Goal: Check status: Check status

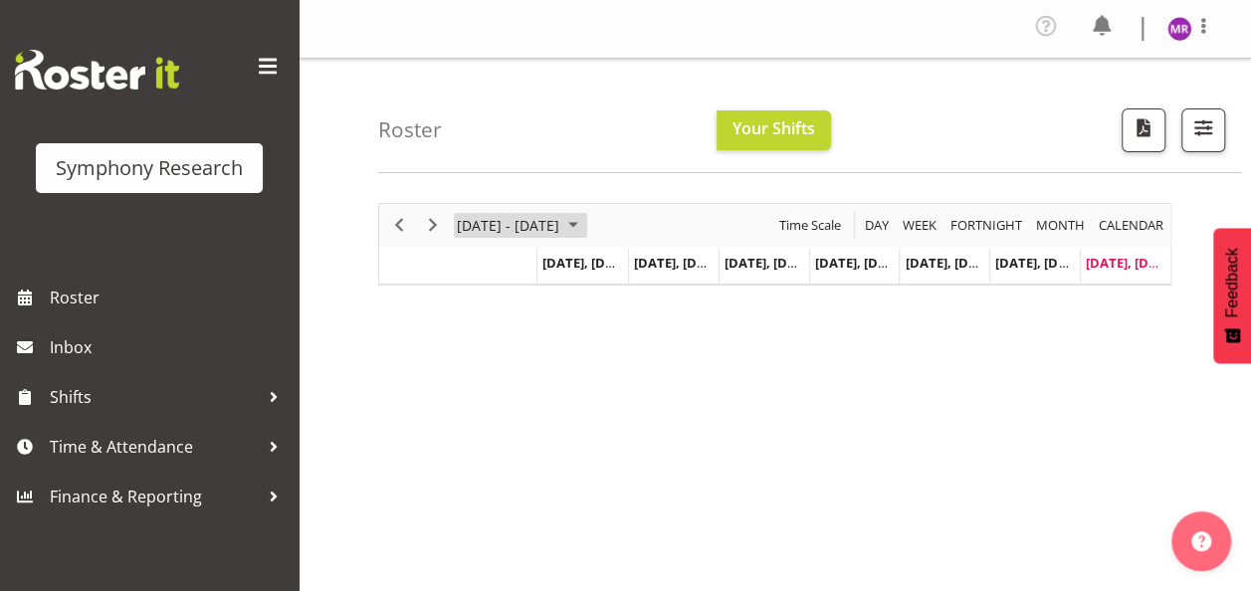
click at [561, 235] on span "[DATE] - [DATE]" at bounding box center [508, 225] width 106 height 25
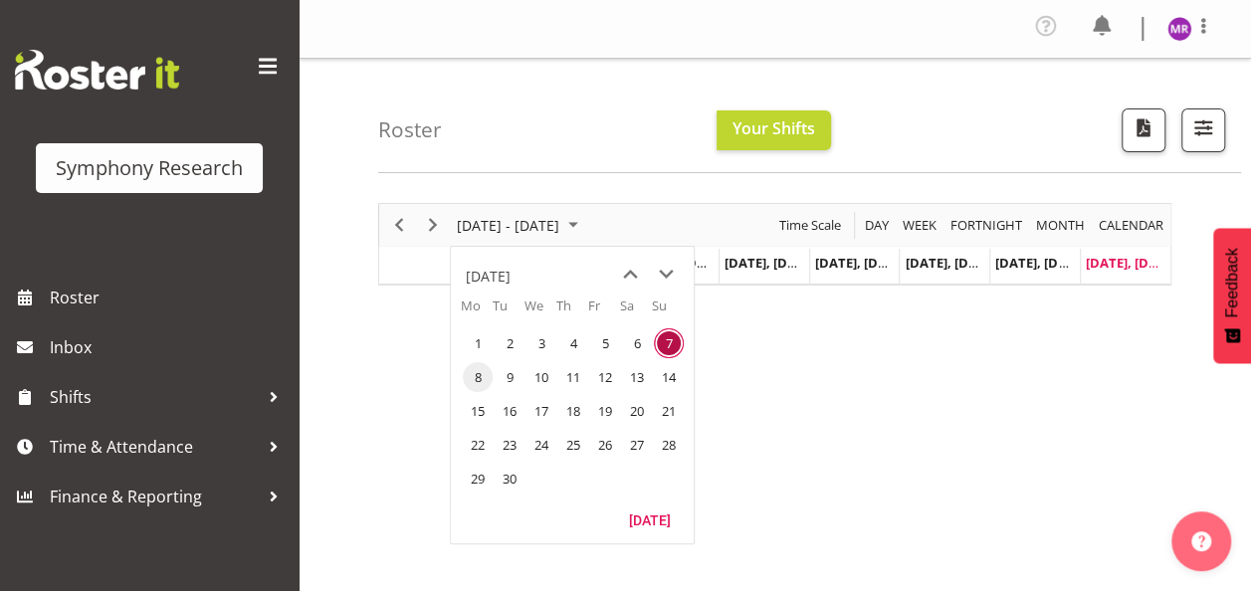
click at [474, 375] on span "8" at bounding box center [478, 377] width 30 height 30
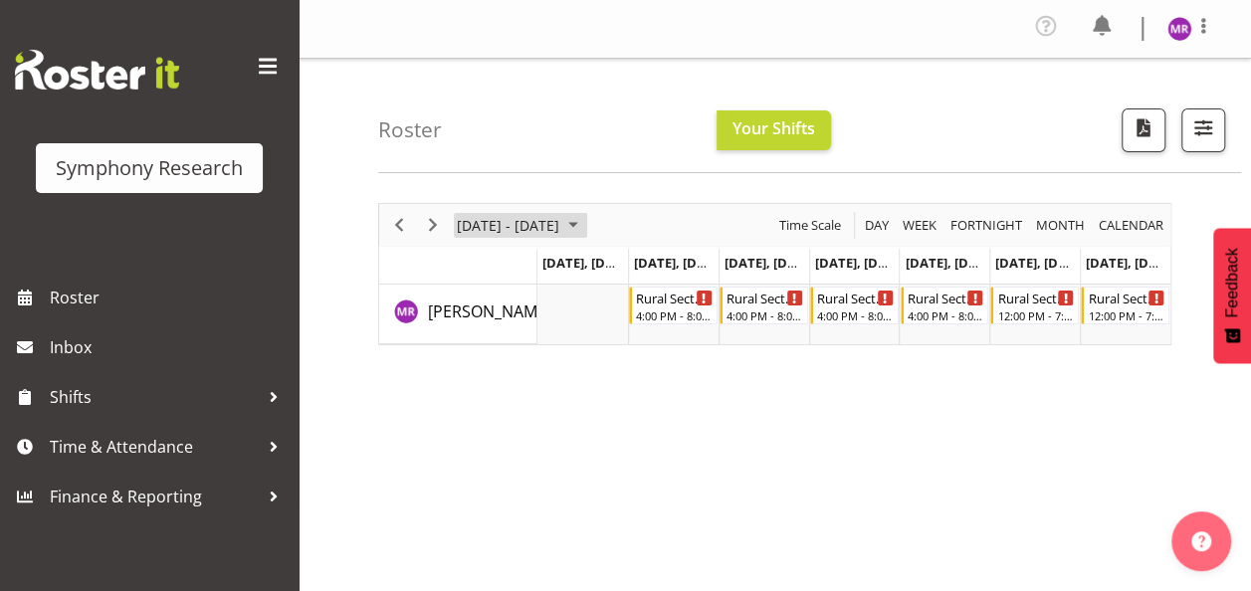
click at [561, 230] on span "[DATE] - [DATE]" at bounding box center [508, 225] width 106 height 25
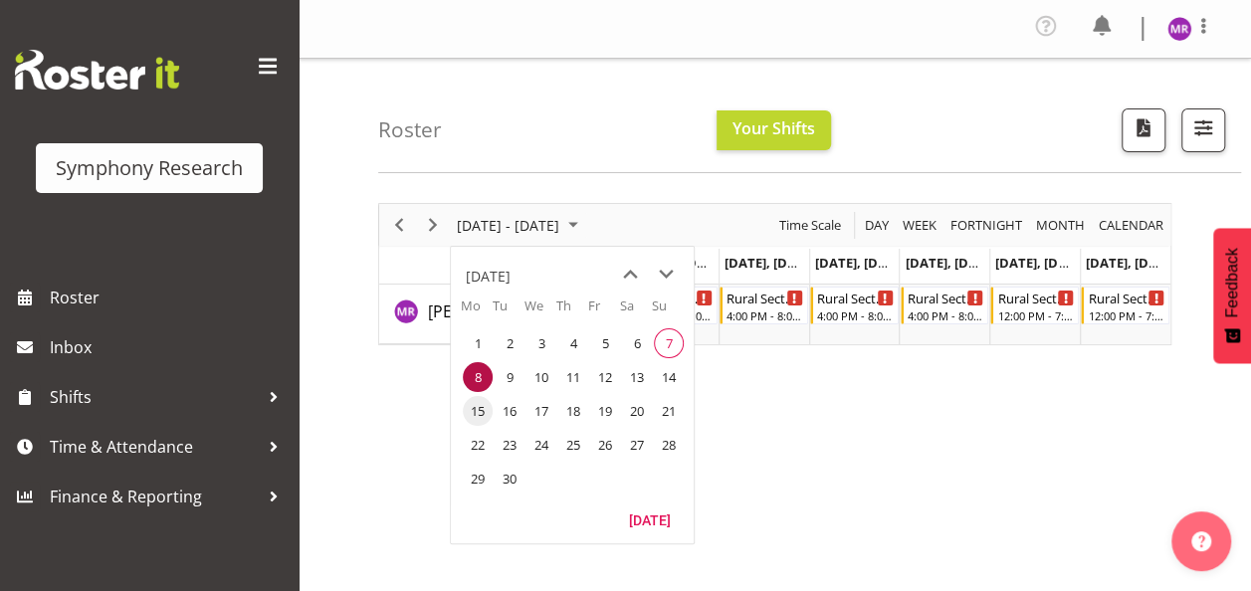
click at [478, 417] on span "15" at bounding box center [478, 411] width 30 height 30
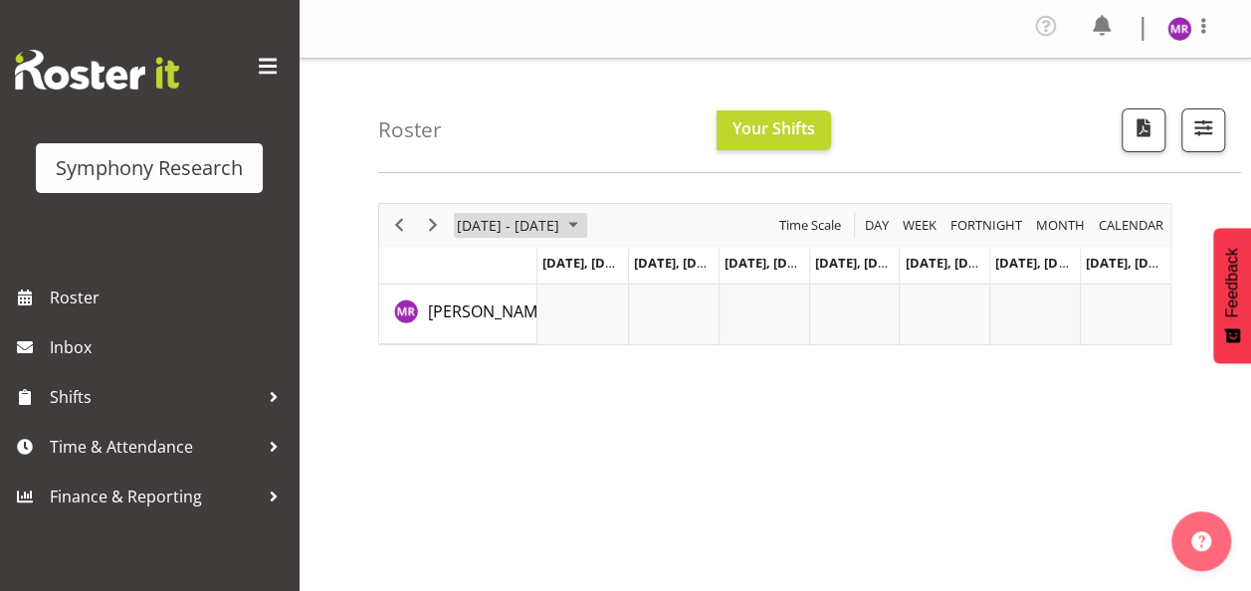
click at [585, 218] on span "September 15 - 21, 2025" at bounding box center [573, 225] width 24 height 25
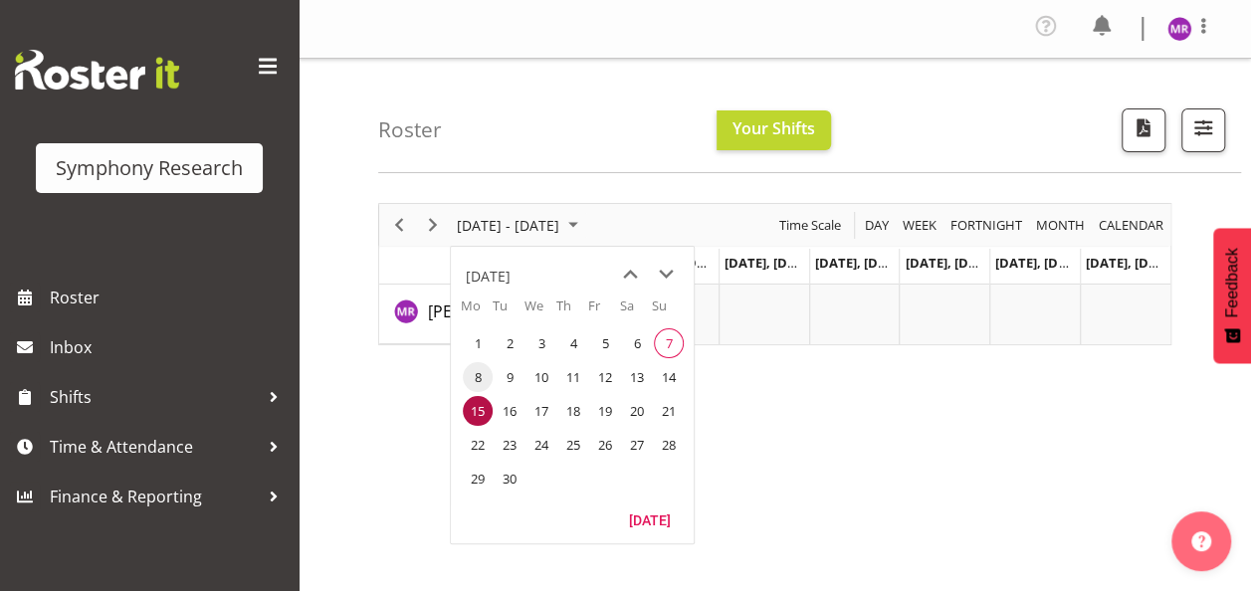
click at [475, 375] on span "8" at bounding box center [478, 377] width 30 height 30
